Goal: Information Seeking & Learning: Understand process/instructions

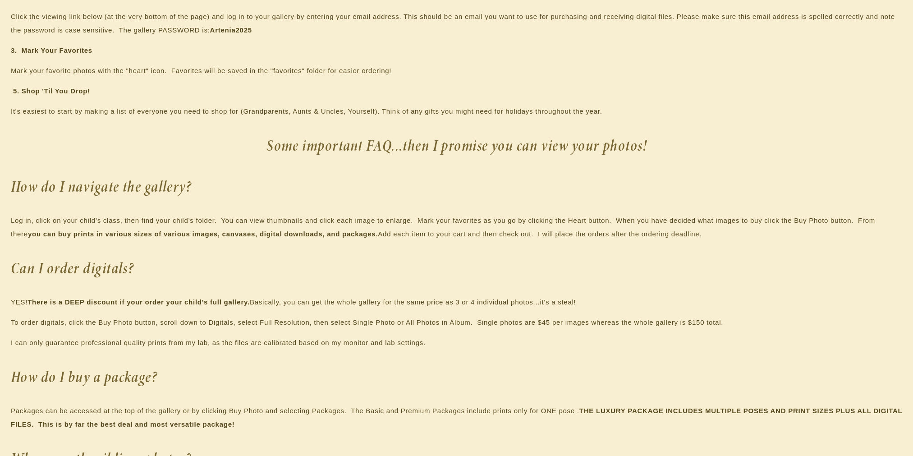
scroll to position [722, 0]
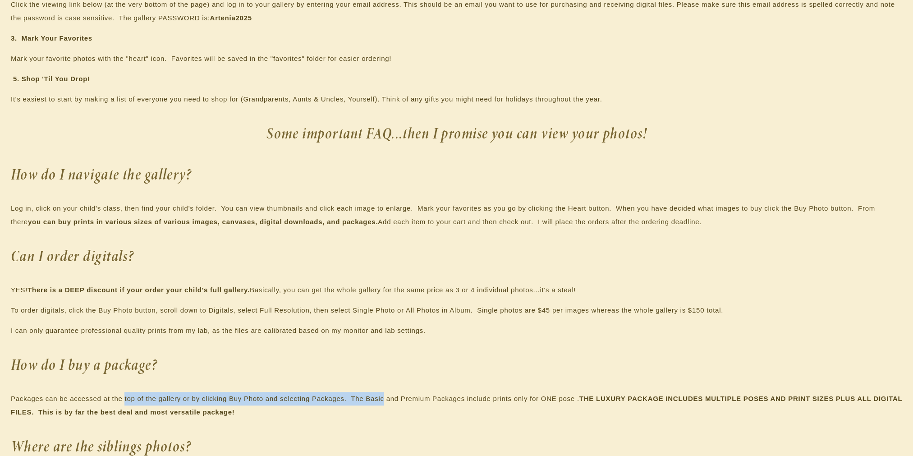
drag, startPoint x: 125, startPoint y: 400, endPoint x: 385, endPoint y: 397, distance: 259.8
click at [385, 397] on p "Packages can be accessed at the top of the gallery or by clicking Buy Photo and…" at bounding box center [457, 405] width 892 height 27
drag, startPoint x: 385, startPoint y: 397, endPoint x: 389, endPoint y: 409, distance: 12.0
click at [389, 409] on p "Packages can be accessed at the top of the gallery or by clicking Buy Photo and…" at bounding box center [457, 405] width 892 height 27
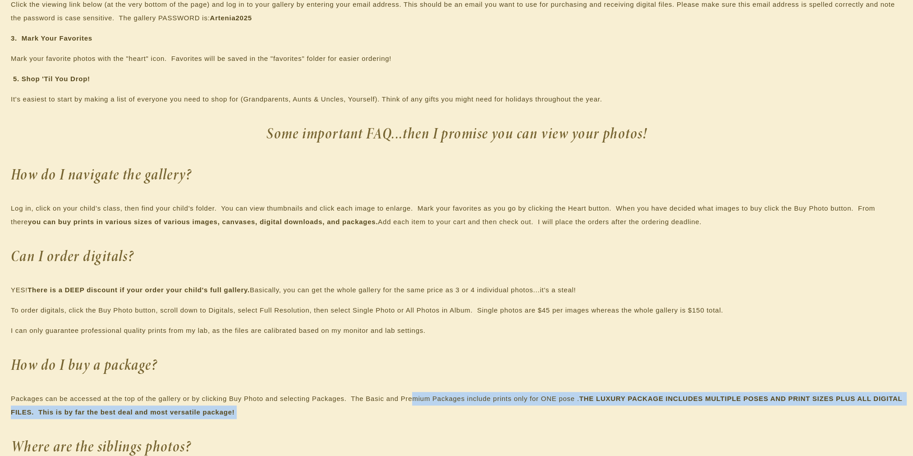
drag, startPoint x: 413, startPoint y: 395, endPoint x: 583, endPoint y: 407, distance: 169.9
click at [583, 407] on p "Packages can be accessed at the top of the gallery or by clicking Buy Photo and…" at bounding box center [457, 405] width 892 height 27
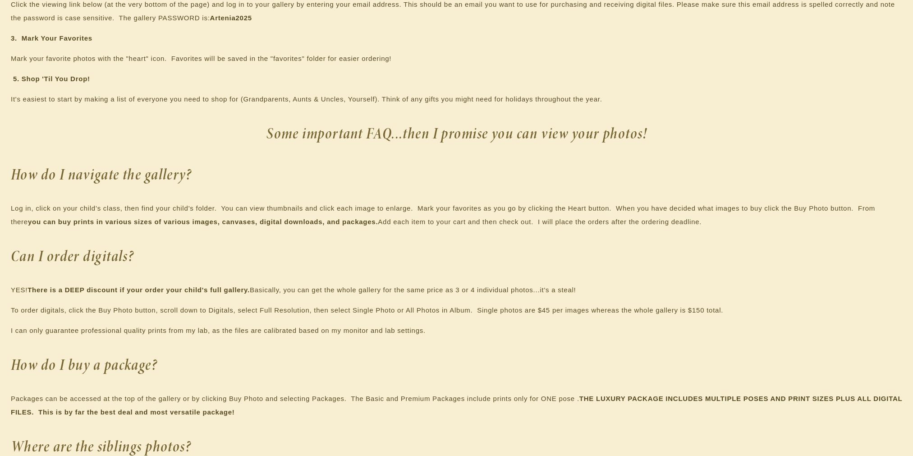
drag, startPoint x: 583, startPoint y: 407, endPoint x: 591, endPoint y: 423, distance: 18.2
click at [591, 423] on div "NEXT STEPS 1. Complete the Model Release Click here to complete the MODEL RELEA…" at bounding box center [457, 436] width 892 height 1163
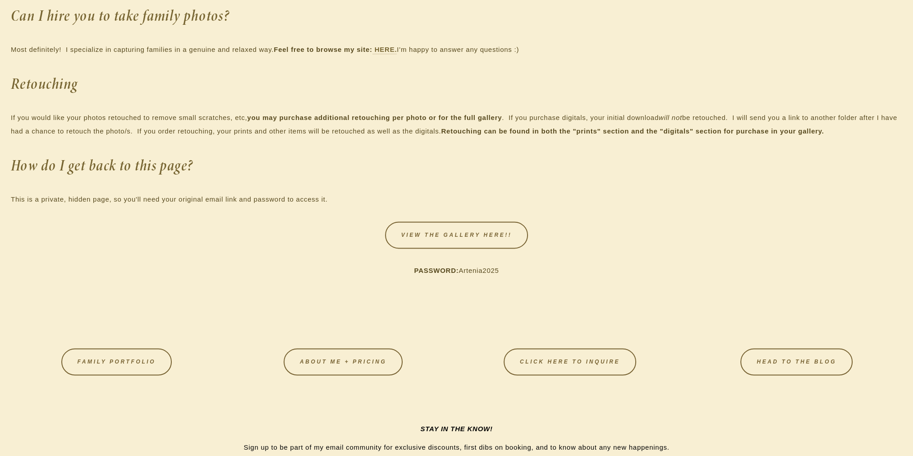
scroll to position [1578, 0]
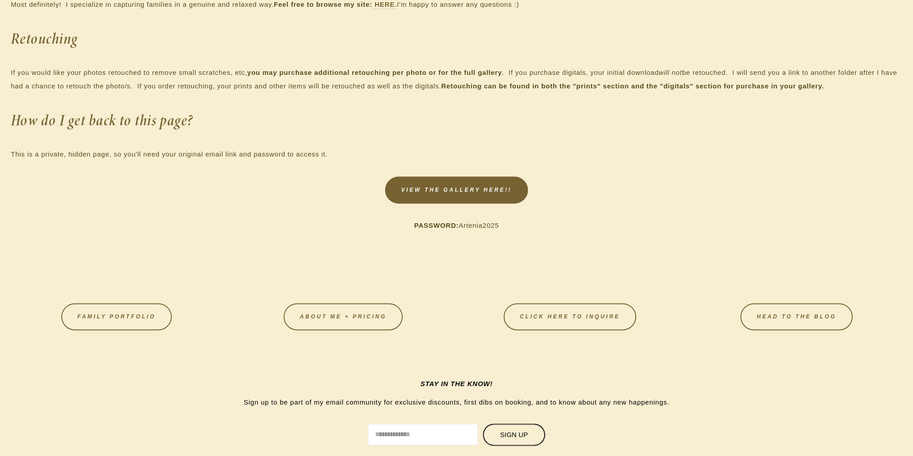
click at [469, 191] on link "VIEW THE GALLERY HERE!!" at bounding box center [456, 189] width 143 height 27
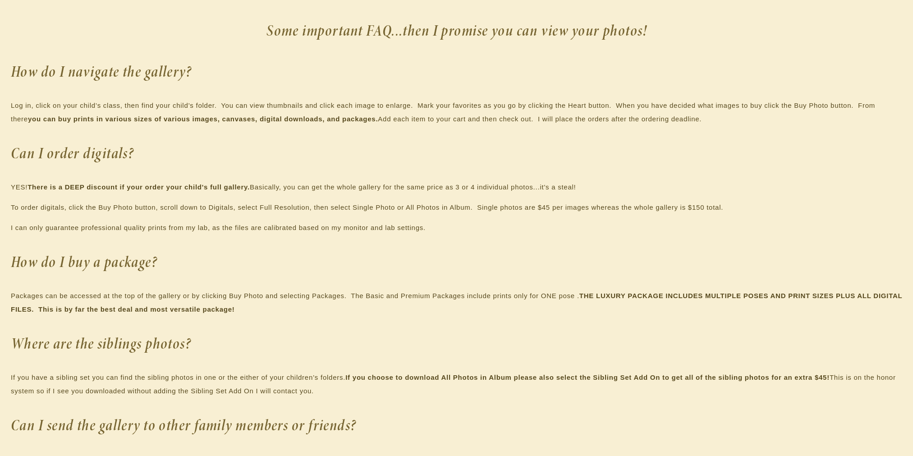
scroll to position [812, 0]
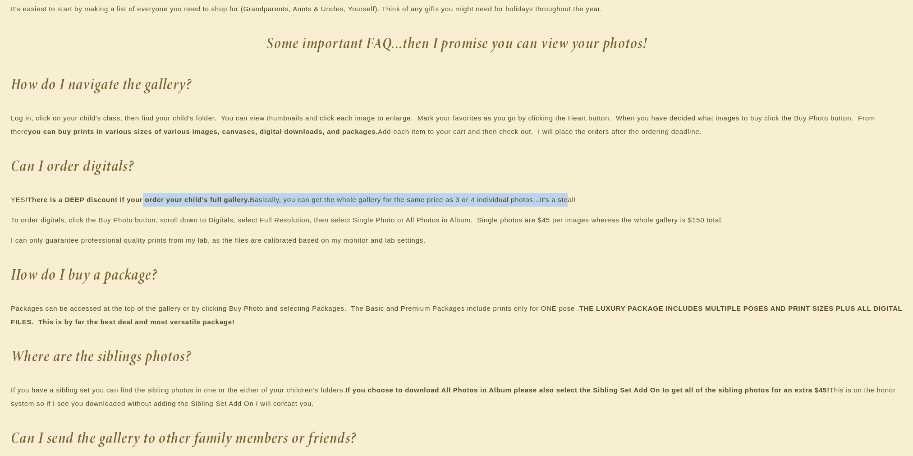
drag, startPoint x: 147, startPoint y: 199, endPoint x: 570, endPoint y: 196, distance: 423.0
click at [570, 196] on p "YES! There is a DEEP discount if your order your child's full gallery. Basicall…" at bounding box center [457, 200] width 892 height 14
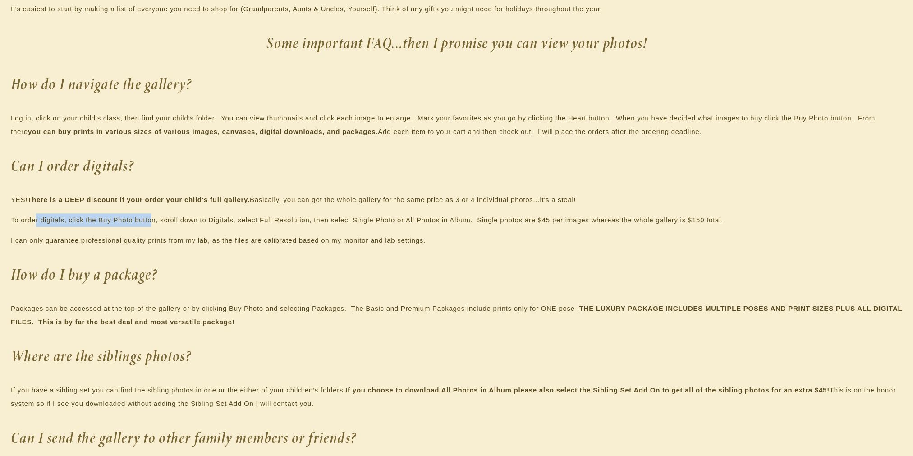
drag, startPoint x: 35, startPoint y: 217, endPoint x: 151, endPoint y: 217, distance: 116.3
click at [151, 217] on p "To order digitals, click the Buy Photo button, scroll down to Digitals, select …" at bounding box center [457, 220] width 892 height 14
drag, startPoint x: 601, startPoint y: 307, endPoint x: 575, endPoint y: 309, distance: 26.2
click at [575, 309] on p "Packages can be accessed at the top of the gallery or by clicking Buy Photo and…" at bounding box center [457, 315] width 892 height 27
drag, startPoint x: 575, startPoint y: 309, endPoint x: 735, endPoint y: 307, distance: 160.6
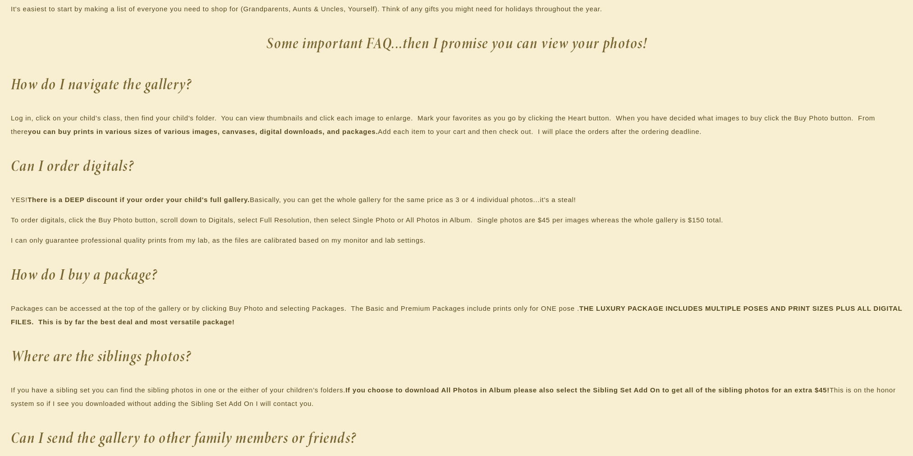
click at [735, 307] on strong "THE LUXURY PACKAGE INCLUDES MULTIPLE POSES AND PRINT SIZES PLUS ALL DIGITAL FIL…" at bounding box center [458, 314] width 894 height 21
